Goal: Information Seeking & Learning: Learn about a topic

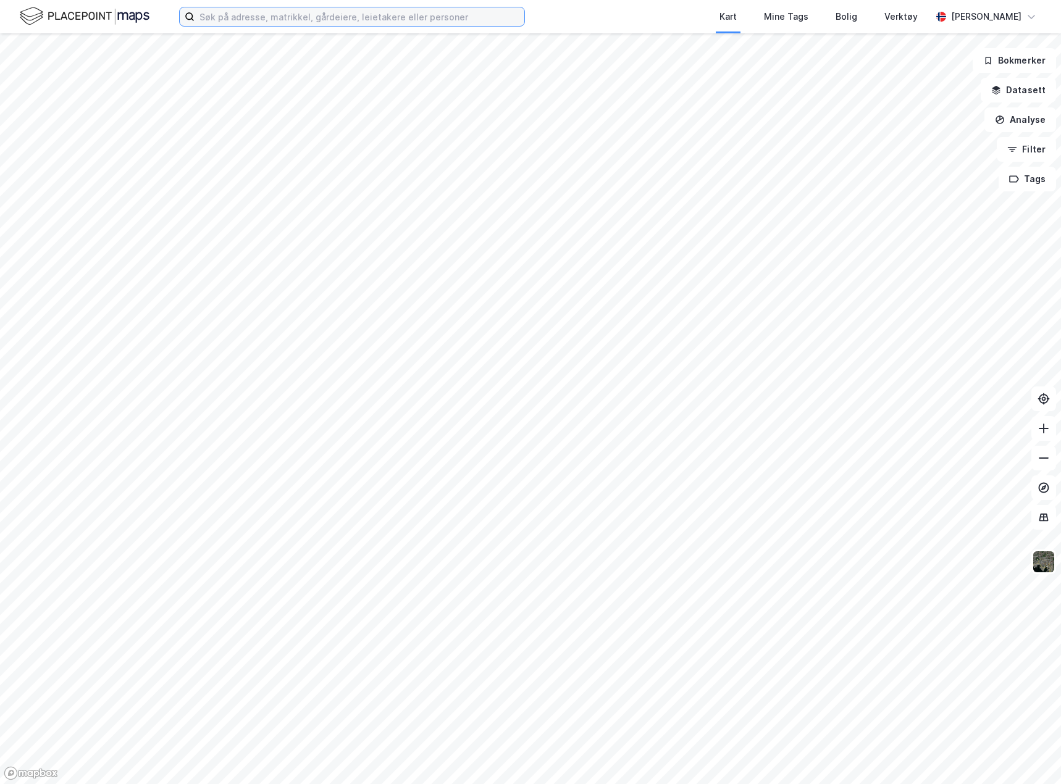
click at [235, 12] on input at bounding box center [359, 16] width 330 height 19
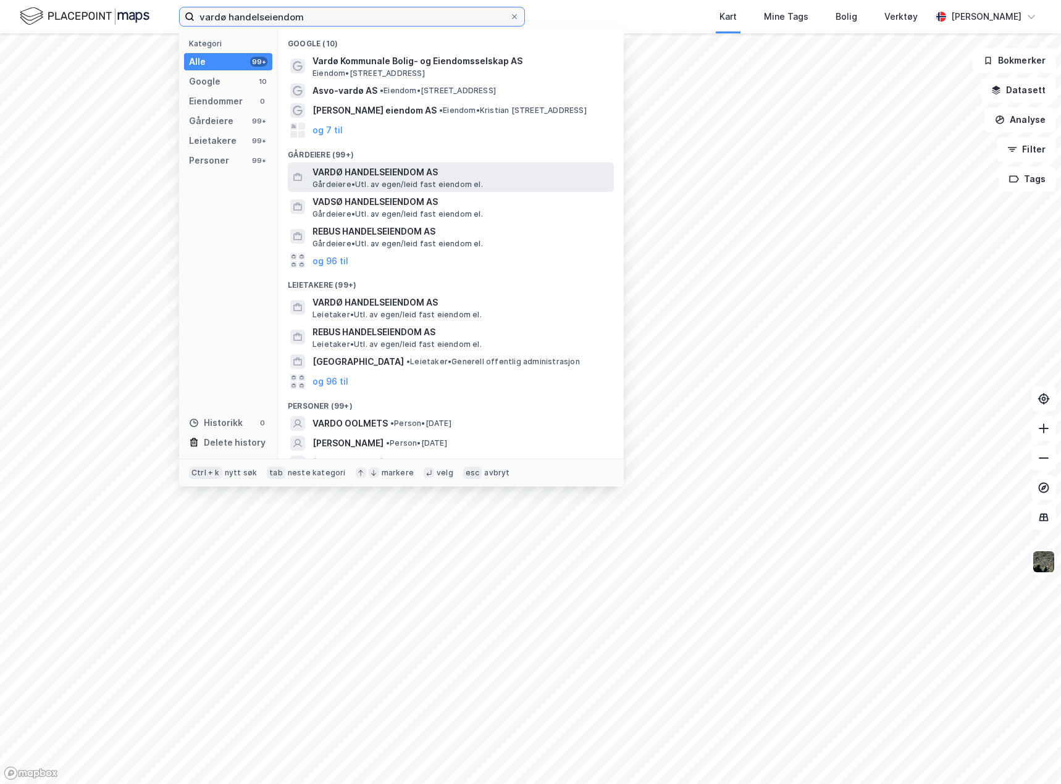
type input "vardø handelseiendom"
click at [471, 180] on span "Gårdeiere • Utl. av egen/leid fast eiendom el." at bounding box center [397, 185] width 170 height 10
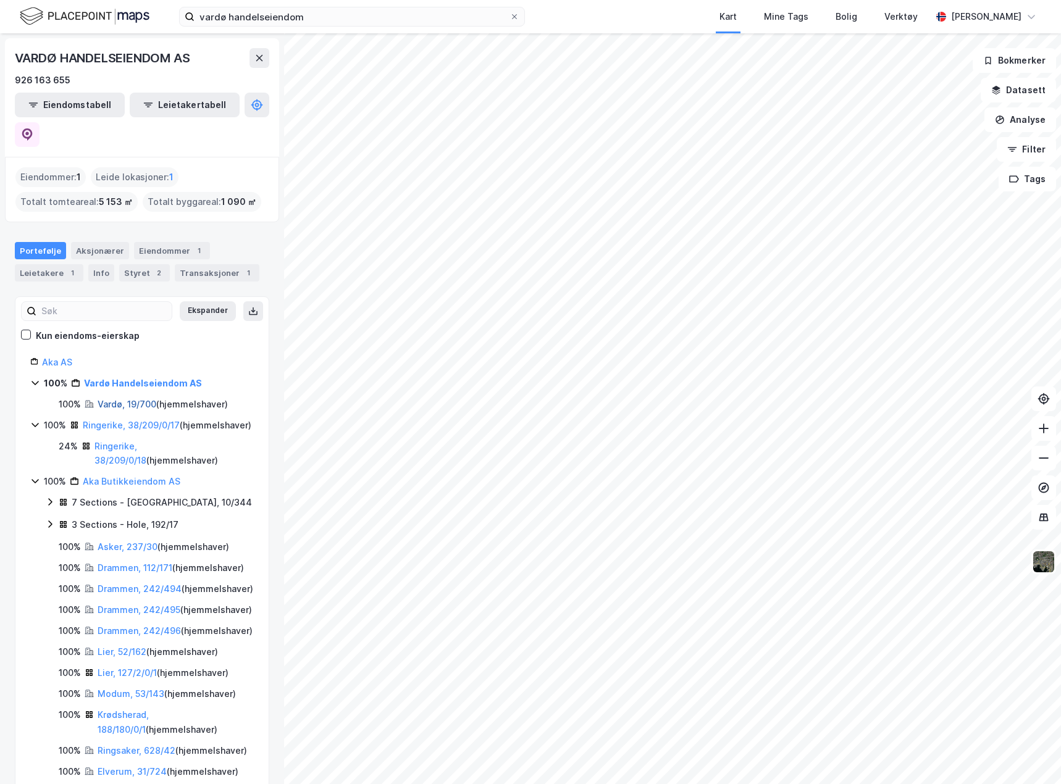
click at [127, 399] on link "Vardø, 19/700" at bounding box center [127, 404] width 59 height 10
